Goal: Find specific page/section: Find specific page/section

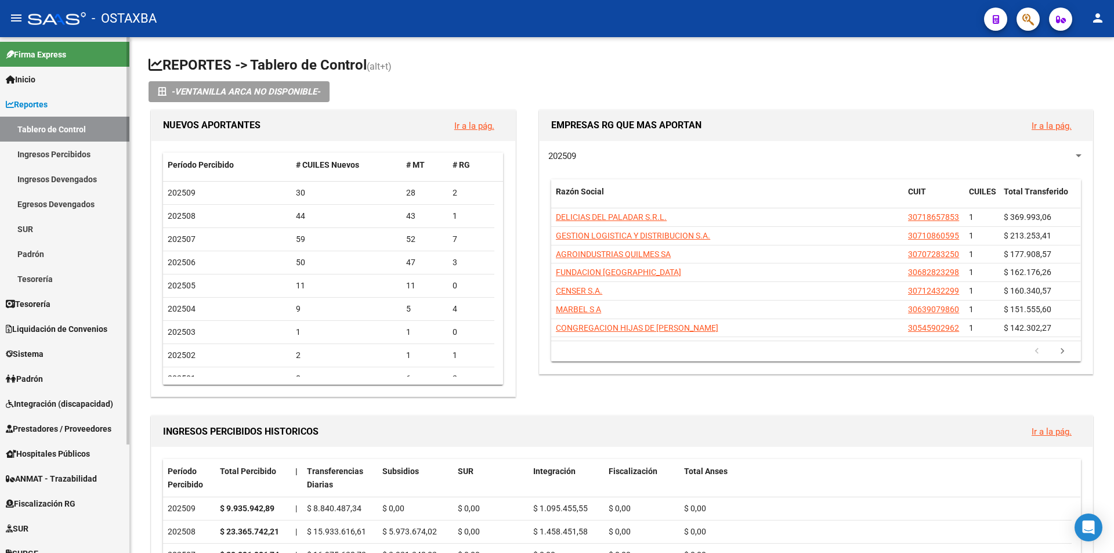
click at [63, 89] on link "Inicio" at bounding box center [64, 79] width 129 height 25
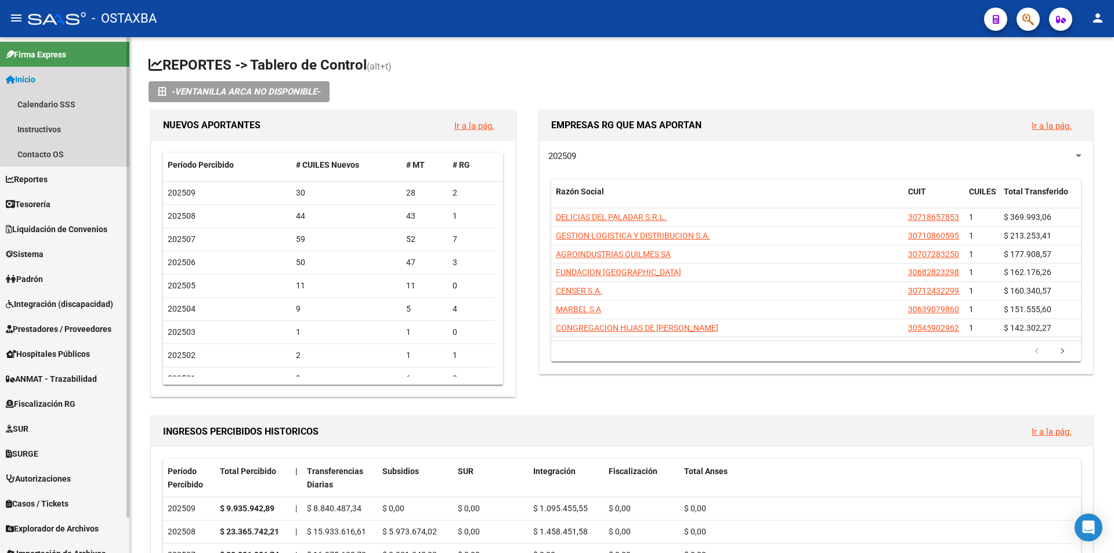
click at [65, 90] on link "Inicio" at bounding box center [64, 79] width 129 height 25
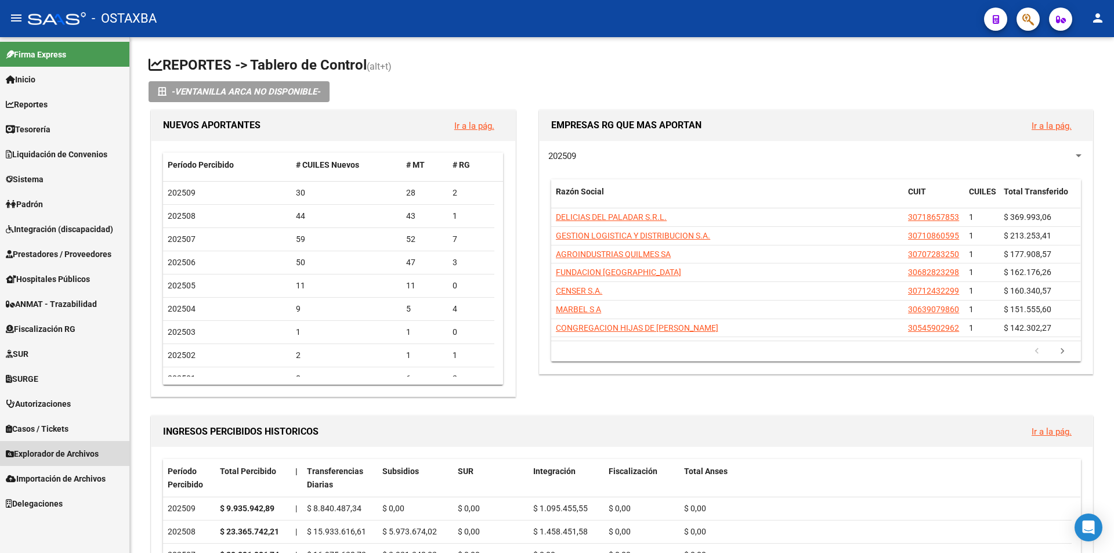
click at [70, 446] on link "Explorador de Archivos" at bounding box center [64, 453] width 129 height 25
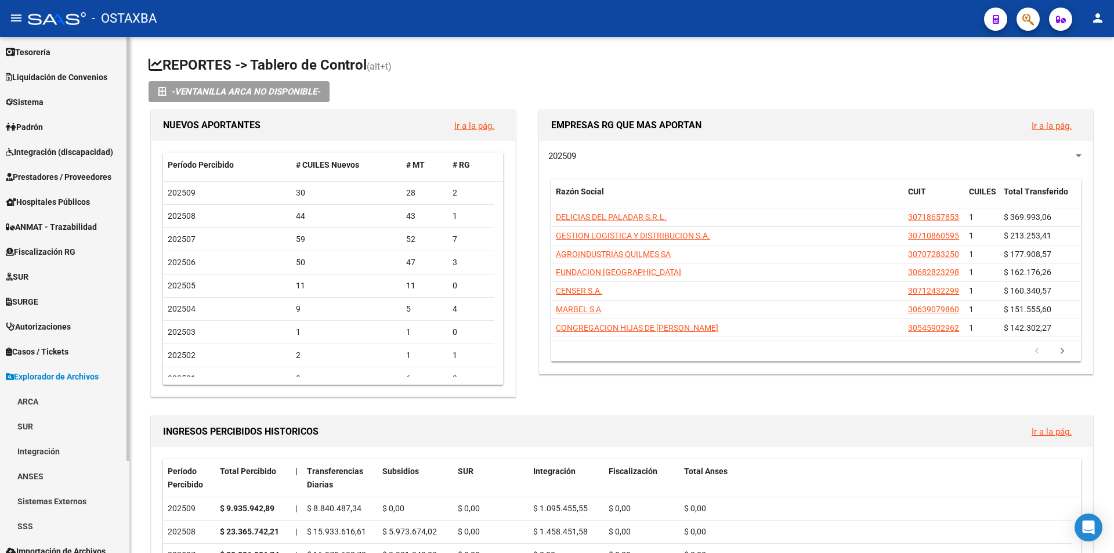
scroll to position [113, 0]
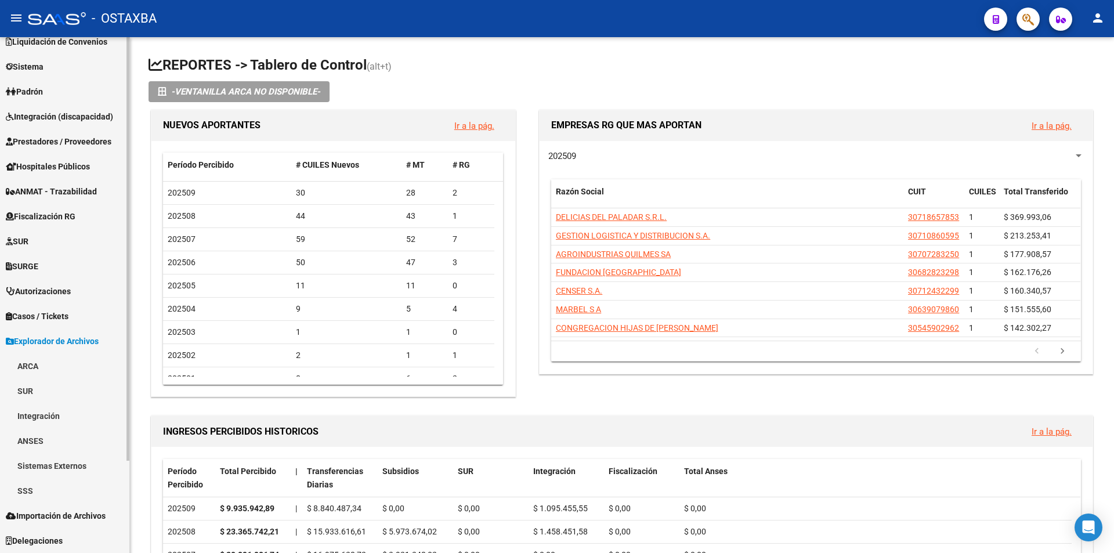
click at [108, 362] on link "ARCA" at bounding box center [64, 365] width 129 height 25
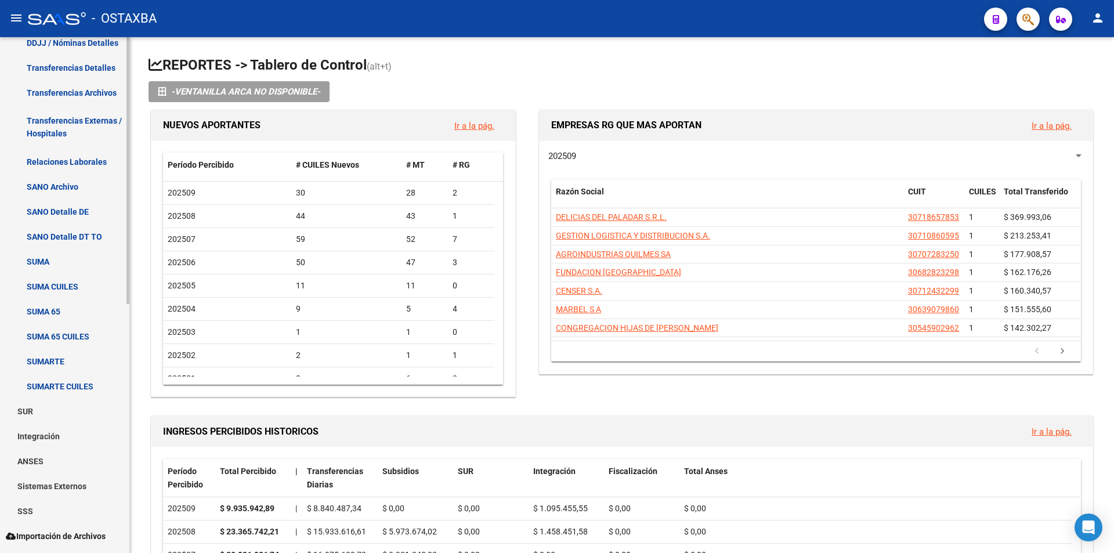
scroll to position [287, 0]
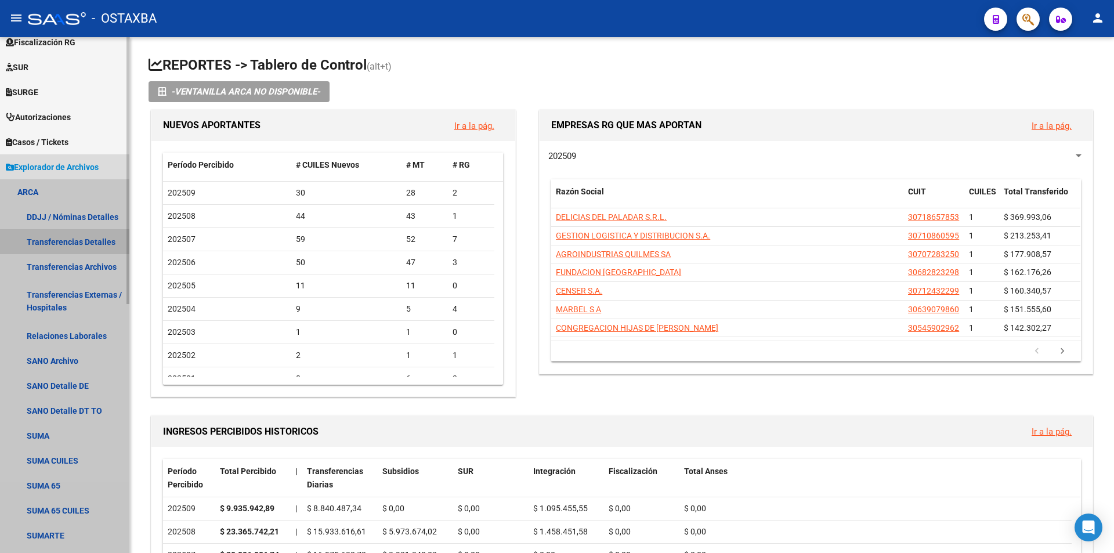
click at [42, 238] on link "Transferencias Detalles" at bounding box center [64, 241] width 129 height 25
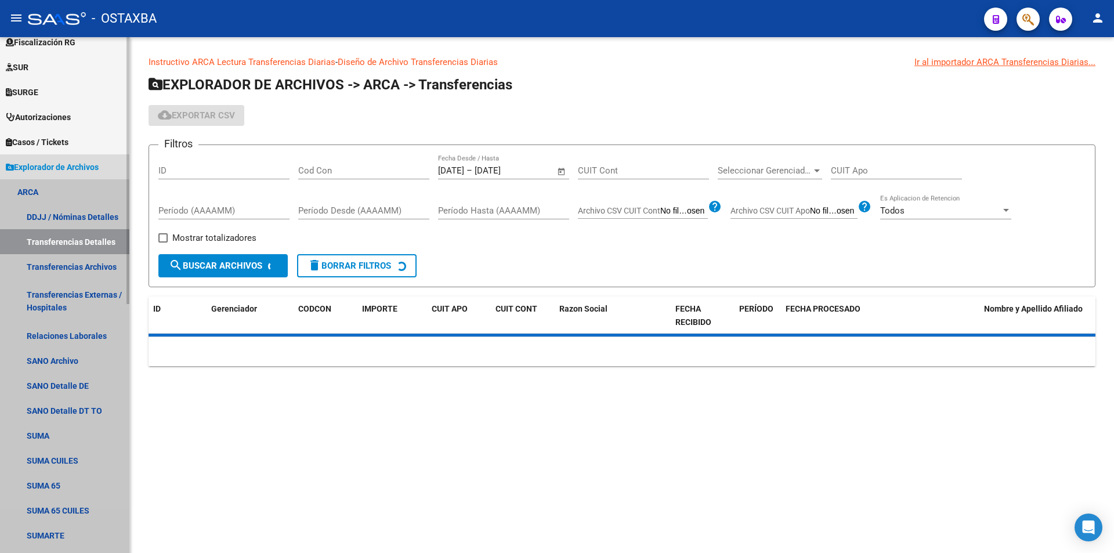
click at [42, 252] on link "Transferencias Detalles" at bounding box center [64, 241] width 129 height 25
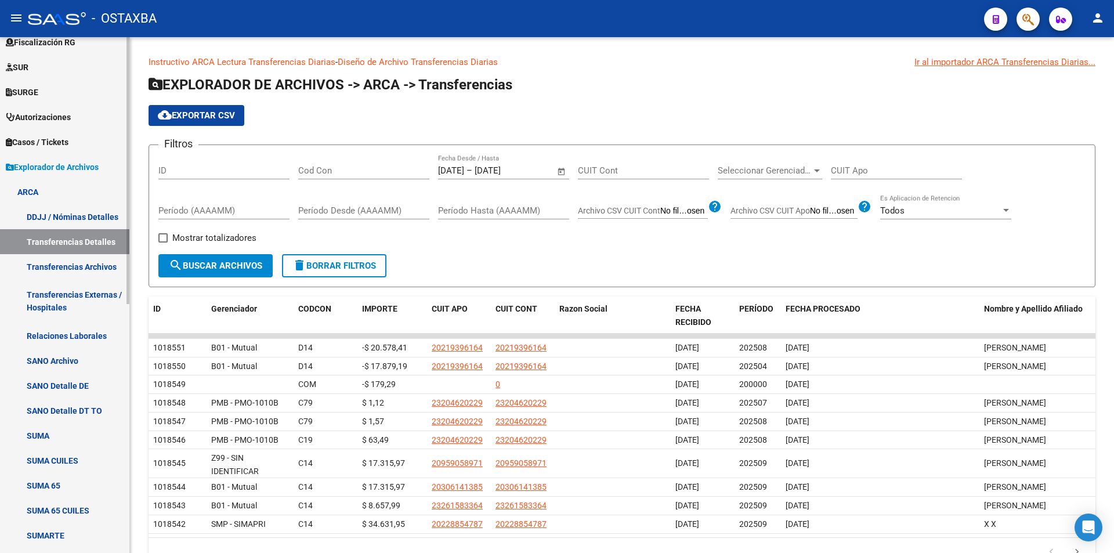
click at [92, 270] on link "Transferencias Archivos" at bounding box center [64, 266] width 129 height 25
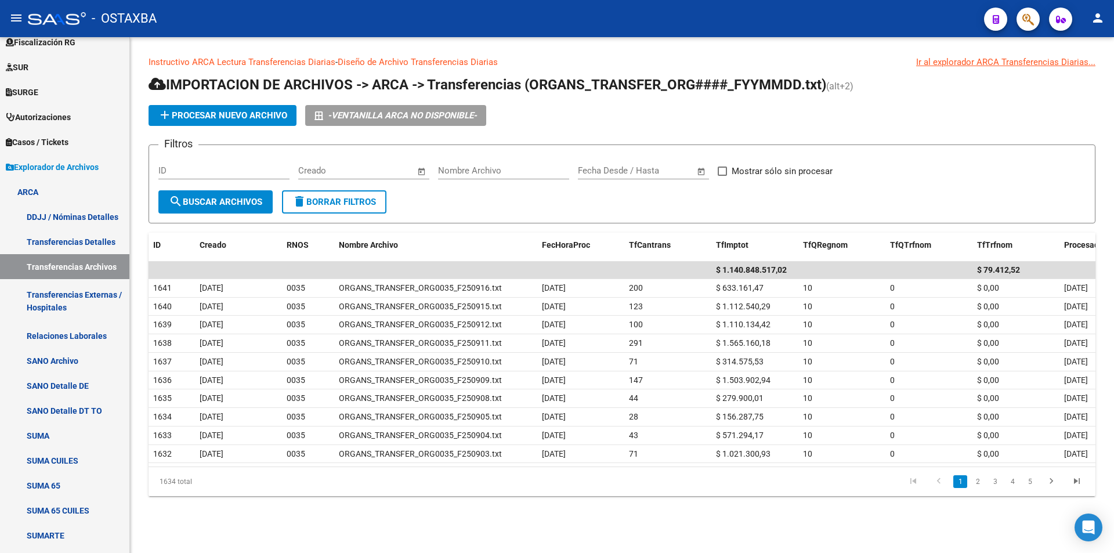
click at [507, 174] on input "Nombre Archivo" at bounding box center [503, 170] width 131 height 10
click at [668, 179] on div "Fecha inicio – Fecha fin Fecha Desde / Hasta" at bounding box center [643, 172] width 131 height 36
click at [673, 177] on div "Fecha inicio – Fecha fin Fecha Desde / Hasta" at bounding box center [636, 166] width 117 height 25
click at [673, 176] on div "Fecha inicio – Fecha fin Fecha Desde / Hasta" at bounding box center [636, 166] width 117 height 25
click at [693, 171] on span "Open calendar" at bounding box center [702, 171] width 28 height 28
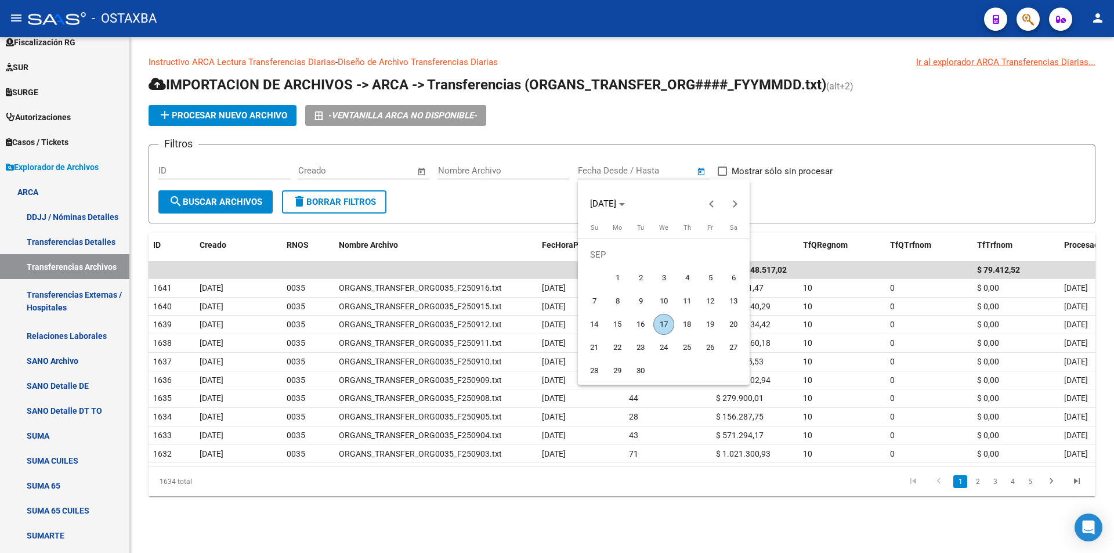
click at [623, 277] on span "1" at bounding box center [617, 278] width 21 height 21
type input "[DATE]"
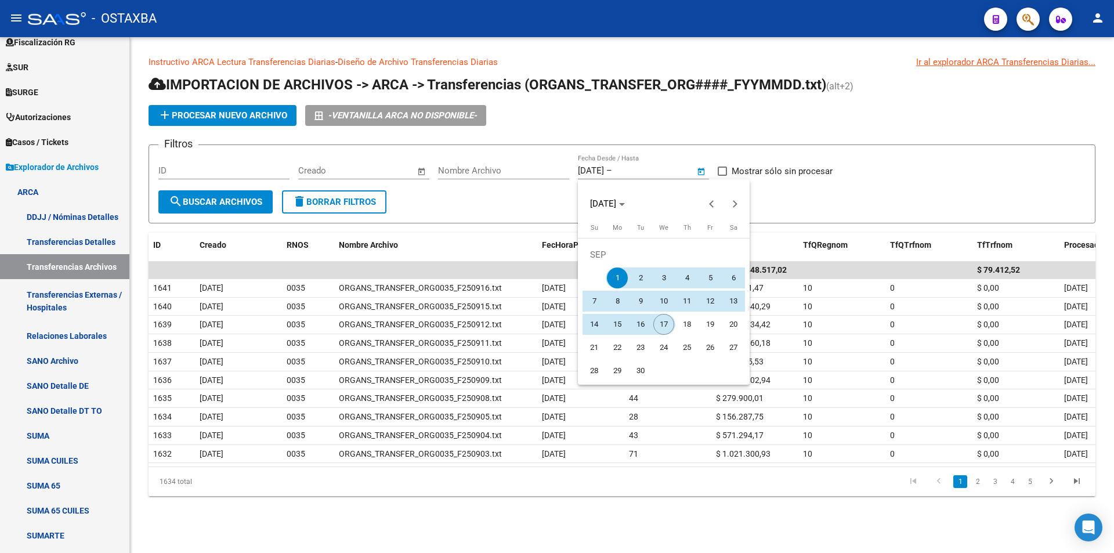
click at [673, 327] on span "17" at bounding box center [663, 324] width 21 height 21
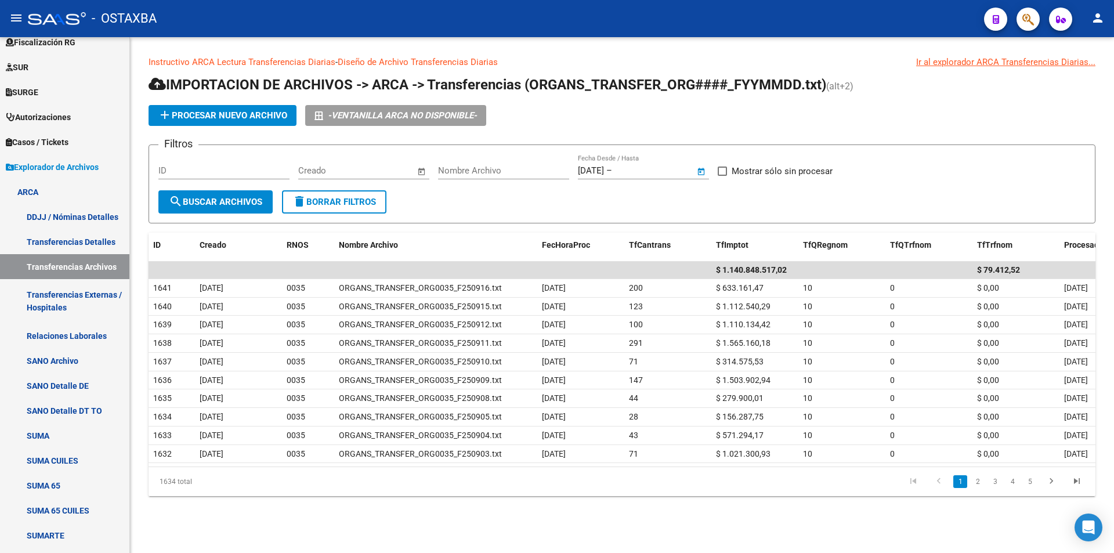
type input "[DATE]"
click at [212, 198] on span "search Buscar Archivos" at bounding box center [215, 202] width 93 height 10
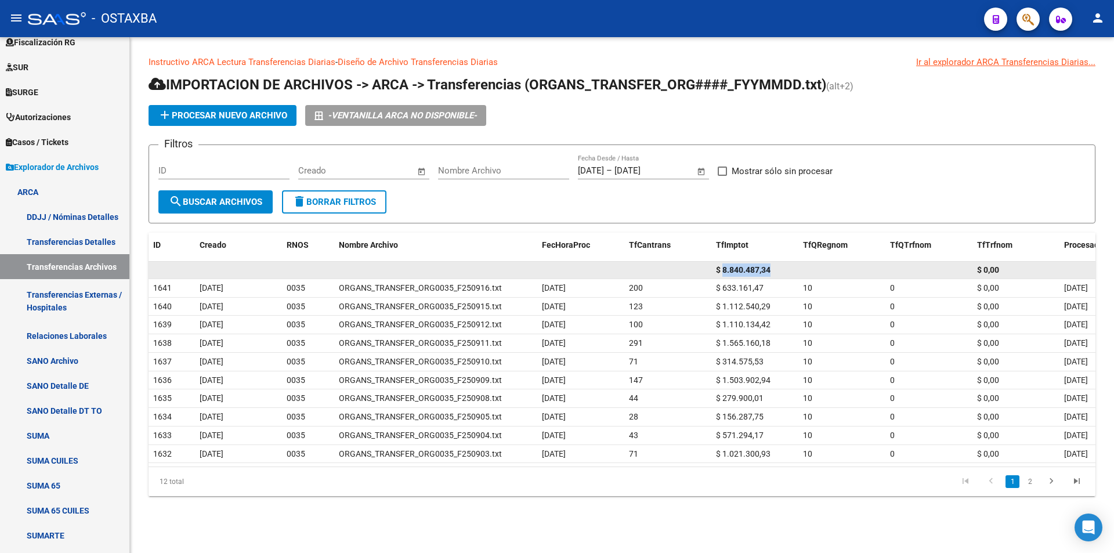
drag, startPoint x: 763, startPoint y: 270, endPoint x: 782, endPoint y: 270, distance: 19.2
click at [782, 270] on div "$ 8.840.487,34" at bounding box center [755, 269] width 78 height 13
copy span "8.840.487,34"
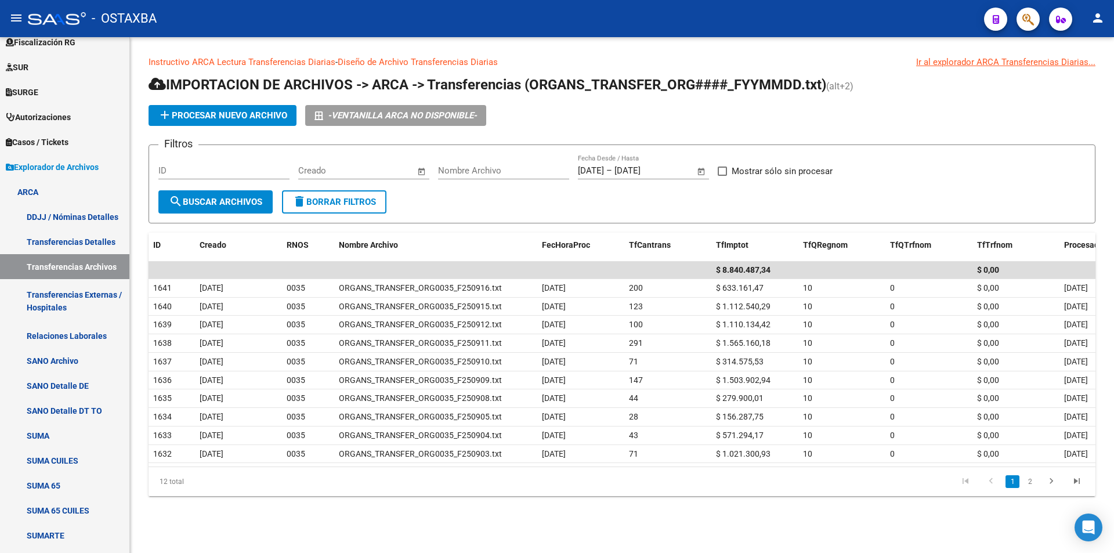
click at [684, 207] on form "Filtros ID Fecha inicio – Fecha fin Creado Nombre Archivo [DATE] [DATE] – [DATE…" at bounding box center [622, 183] width 947 height 79
click at [1037, 492] on li "2" at bounding box center [1029, 482] width 17 height 20
click at [1035, 488] on link "2" at bounding box center [1030, 481] width 14 height 13
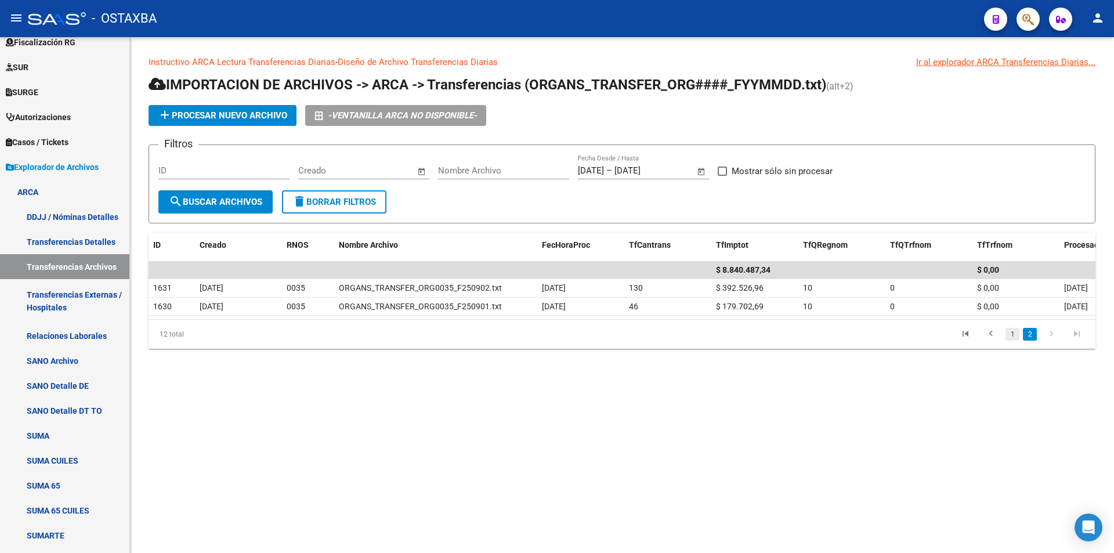
click at [1019, 339] on link "1" at bounding box center [1013, 334] width 14 height 13
